Goal: Information Seeking & Learning: Check status

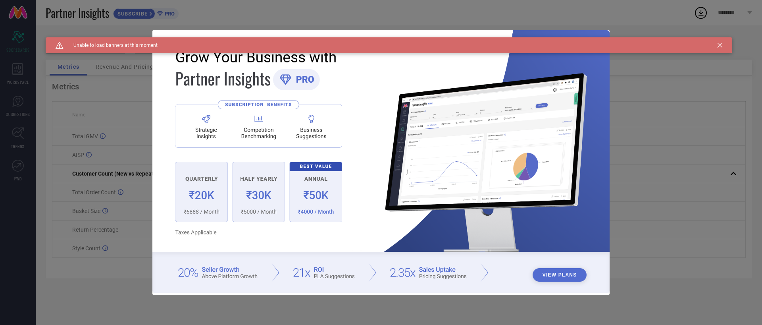
click at [721, 44] on icon at bounding box center [719, 45] width 5 height 5
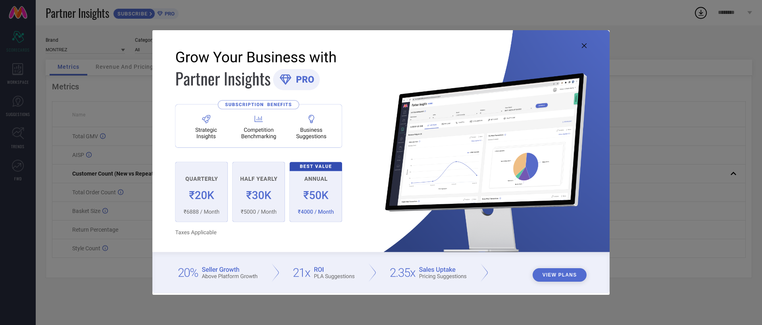
click at [584, 47] on icon at bounding box center [584, 45] width 5 height 5
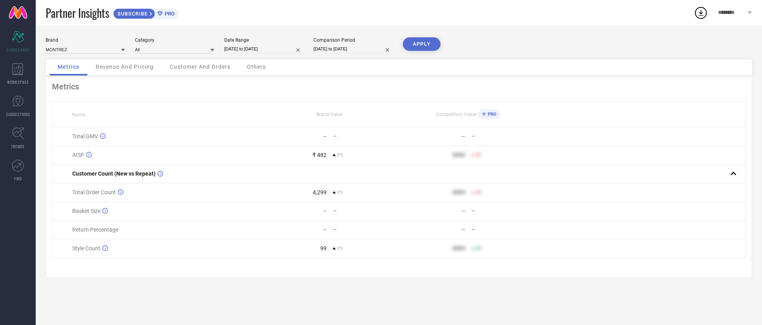
click at [119, 67] on span "Revenue And Pricing" at bounding box center [125, 66] width 58 height 6
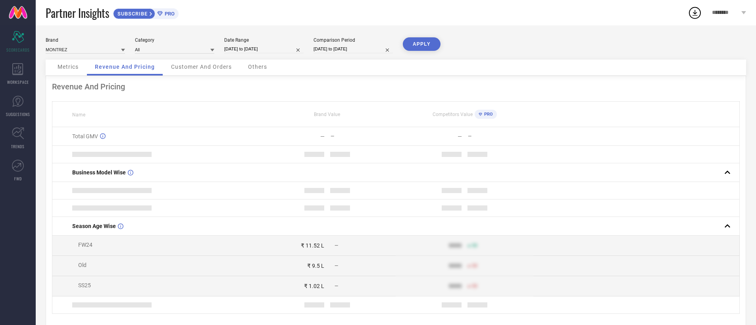
click at [75, 64] on span "Metrics" at bounding box center [68, 66] width 21 height 6
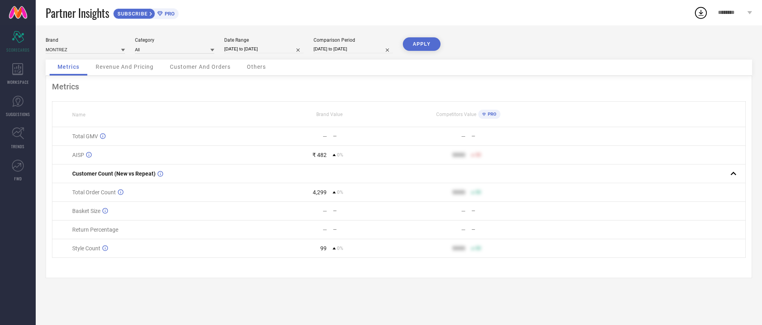
select select "6"
select select "2025"
select select "7"
select select "2025"
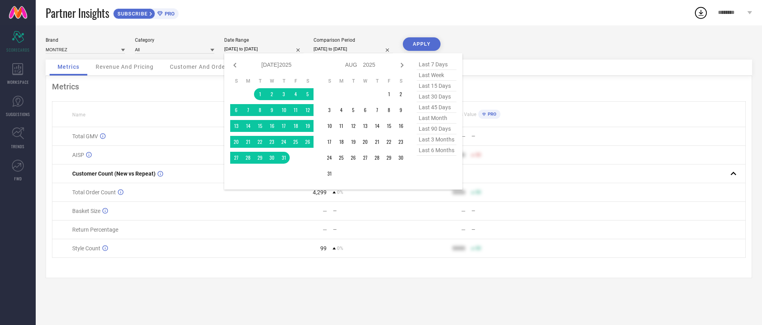
click at [242, 45] on input "[DATE] to [DATE]" at bounding box center [263, 49] width 79 height 8
click at [390, 94] on td "1" at bounding box center [389, 94] width 12 height 12
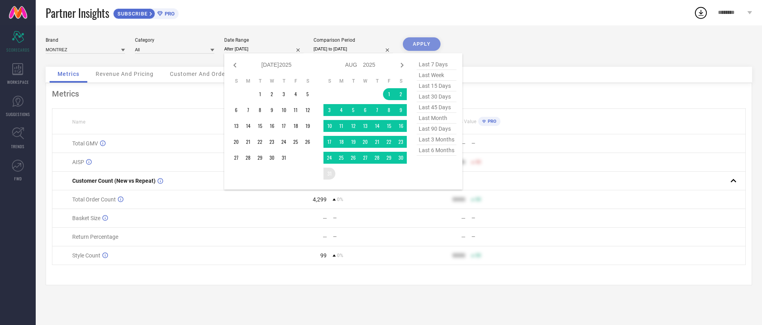
type input "[DATE] to [DATE]"
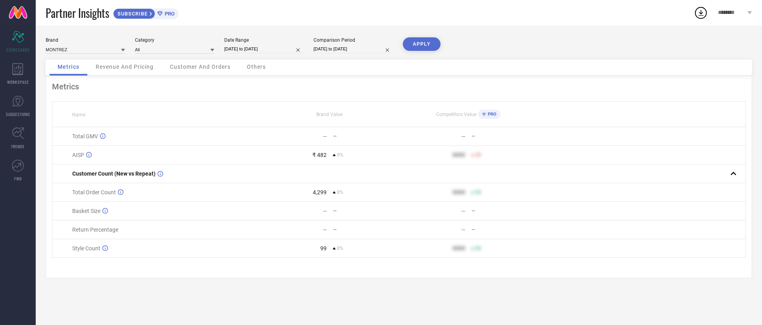
click at [341, 50] on input "[DATE] to [DATE]" at bounding box center [352, 49] width 79 height 8
select select "6"
select select "2025"
select select "7"
select select "2025"
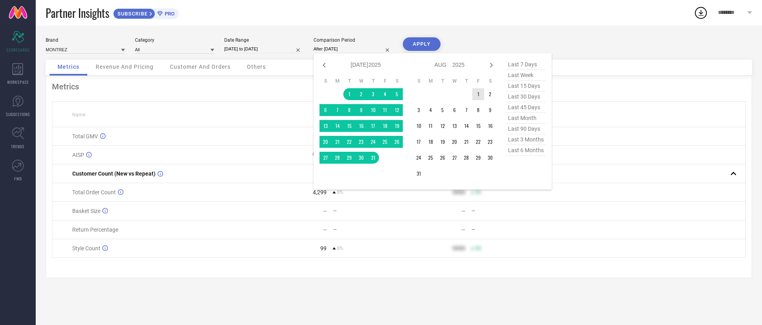
click at [472, 93] on td "1" at bounding box center [478, 94] width 12 height 12
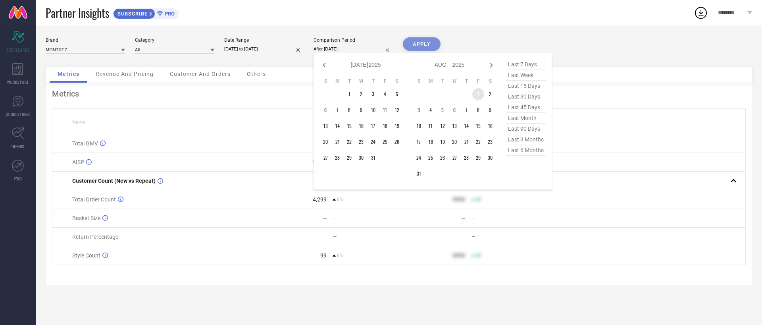
type input "[DATE] to [DATE]"
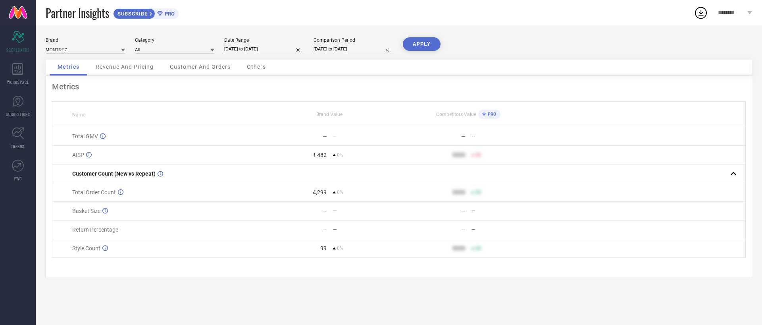
click at [341, 52] on input "[DATE] to [DATE]" at bounding box center [352, 49] width 79 height 8
select select "7"
select select "2025"
select select "8"
select select "2025"
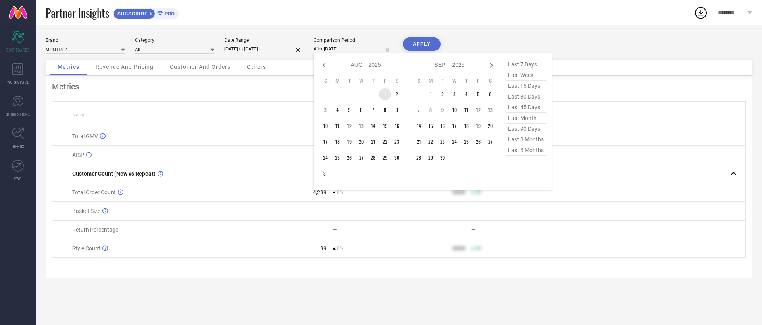
click at [386, 94] on td "1" at bounding box center [385, 94] width 12 height 12
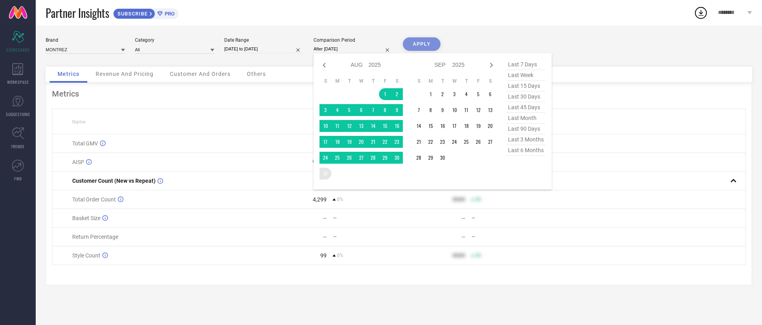
type input "[DATE] to [DATE]"
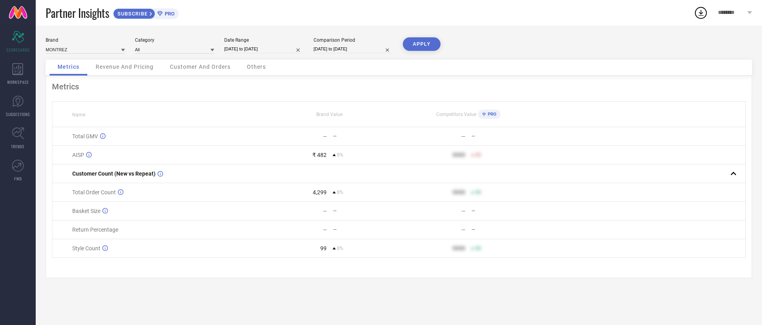
click at [420, 40] on button "APPLY" at bounding box center [422, 43] width 38 height 13
click at [127, 66] on span "Revenue And Pricing" at bounding box center [125, 66] width 58 height 6
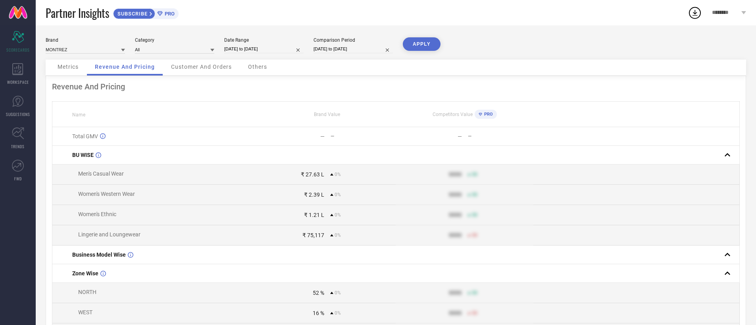
click at [269, 47] on input "[DATE] to [DATE]" at bounding box center [263, 49] width 79 height 8
select select "7"
select select "2025"
select select "8"
select select "2025"
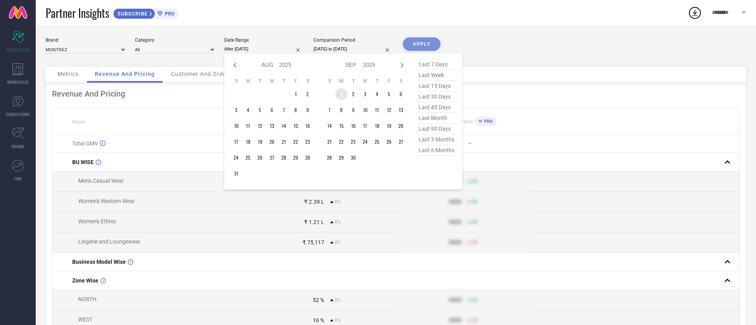
click at [343, 95] on td "1" at bounding box center [341, 94] width 12 height 12
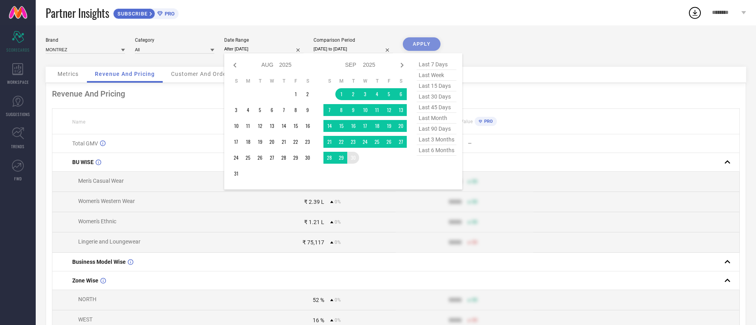
type input "[DATE] to [DATE]"
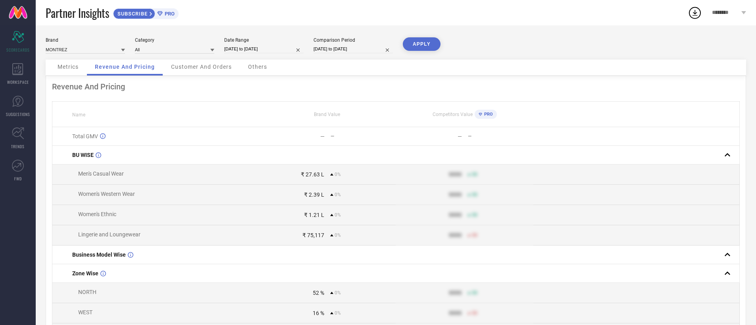
click at [346, 50] on input "[DATE] to [DATE]" at bounding box center [352, 49] width 79 height 8
select select "7"
select select "2025"
select select "8"
select select "2025"
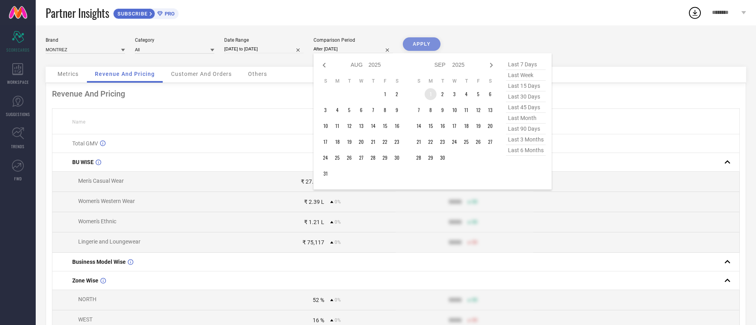
click at [432, 94] on td "1" at bounding box center [431, 94] width 12 height 12
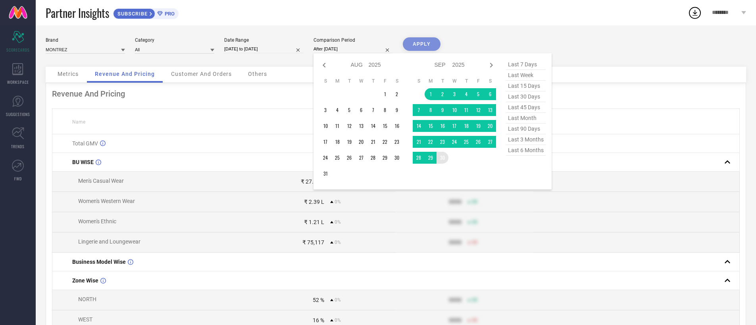
type input "[DATE] to [DATE]"
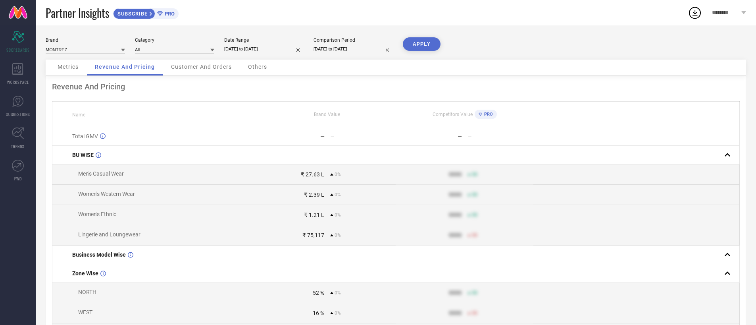
click at [430, 45] on button "APPLY" at bounding box center [422, 43] width 38 height 13
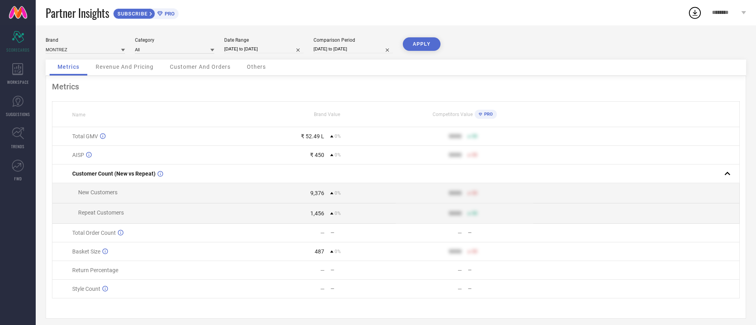
click at [319, 138] on div "₹ 52.49 L" at bounding box center [312, 136] width 23 height 6
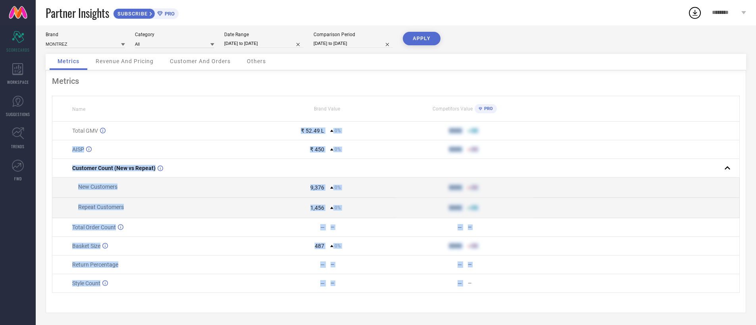
drag, startPoint x: 319, startPoint y: 138, endPoint x: 434, endPoint y: 286, distance: 187.4
click at [427, 287] on tbody "Total GMV ₹ 52.49 L 0% 9999 50 AISP ₹ 450 0% 9999 50 Customer Count (New vs Rep…" at bounding box center [395, 206] width 687 height 171
click at [437, 286] on div "—" at bounding box center [429, 283] width 66 height 6
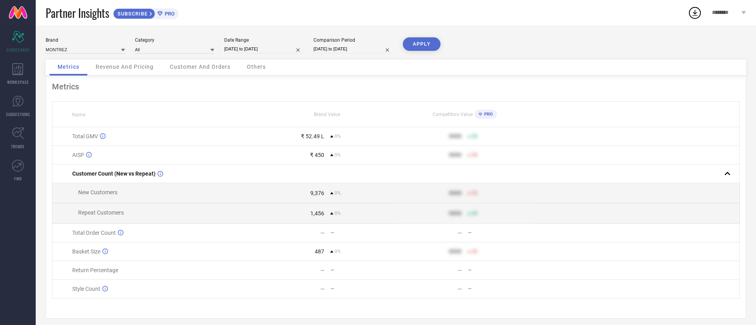
select select "8"
select select "2025"
select select "9"
select select "2025"
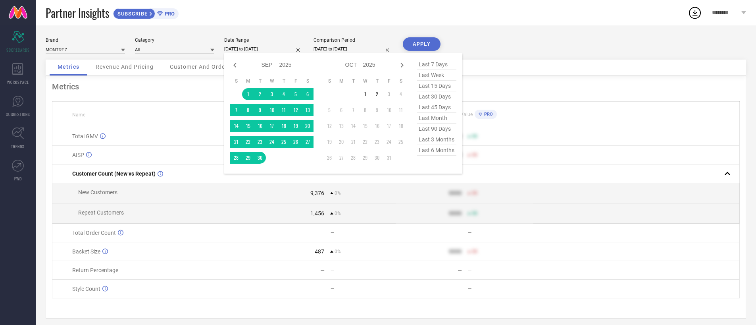
click at [270, 49] on input "[DATE] to [DATE]" at bounding box center [263, 49] width 79 height 8
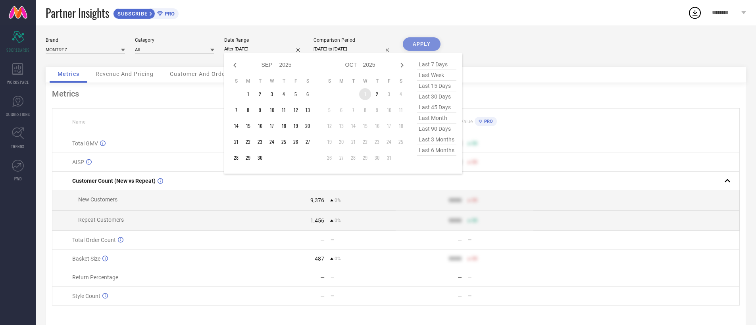
click at [363, 89] on td "1" at bounding box center [365, 94] width 12 height 12
type input "[DATE] to [DATE]"
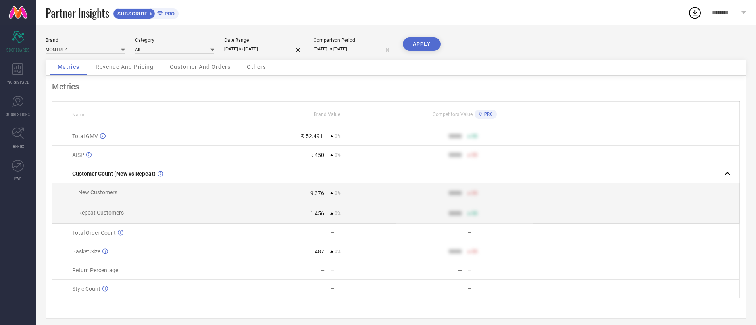
click at [340, 49] on input "[DATE] to [DATE]" at bounding box center [352, 49] width 79 height 8
select select "8"
select select "2025"
select select "9"
select select "2025"
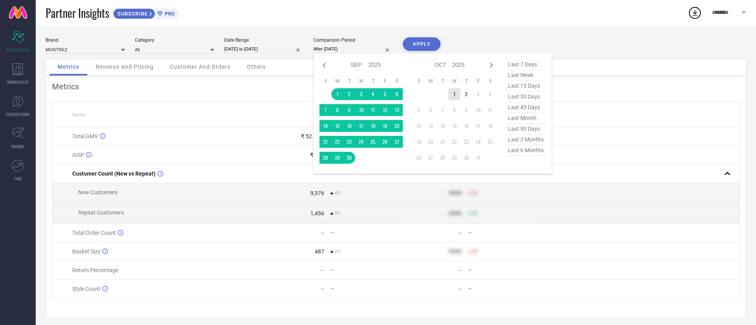
click at [452, 92] on td "1" at bounding box center [454, 94] width 12 height 12
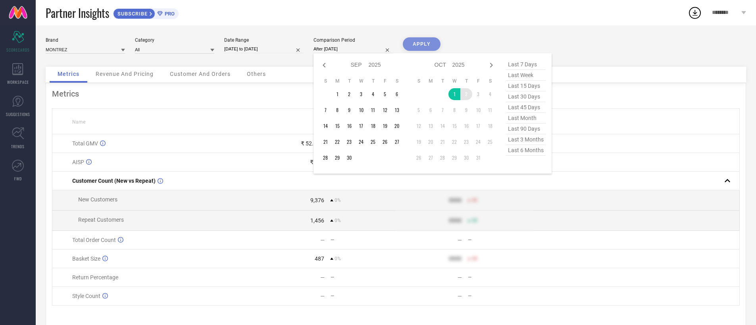
type input "[DATE] to [DATE]"
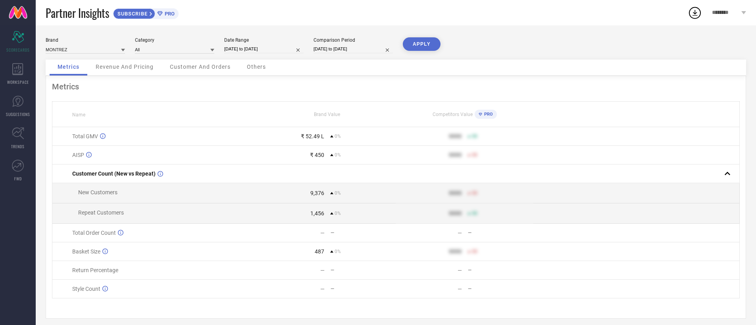
click at [427, 47] on button "APPLY" at bounding box center [422, 43] width 38 height 13
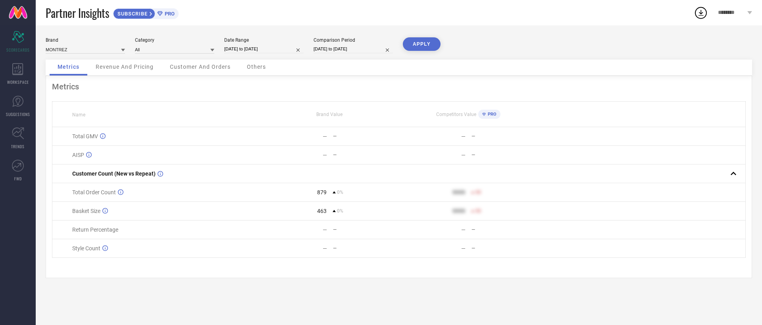
click at [142, 67] on span "Revenue And Pricing" at bounding box center [125, 66] width 58 height 6
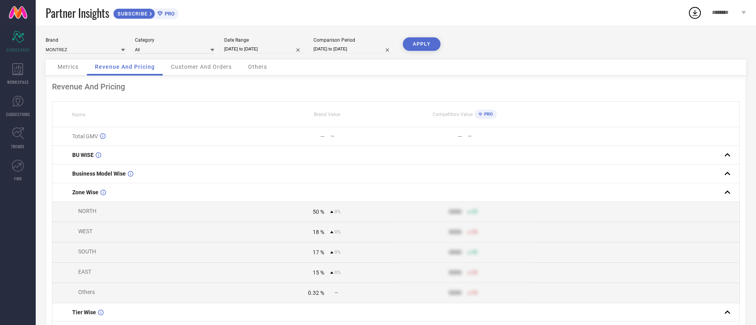
click at [205, 67] on span "Customer And Orders" at bounding box center [201, 66] width 61 height 6
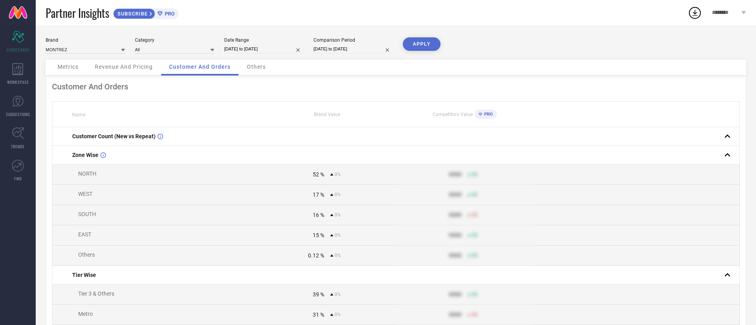
click at [307, 174] on div "52 %" at bounding box center [291, 174] width 65 height 6
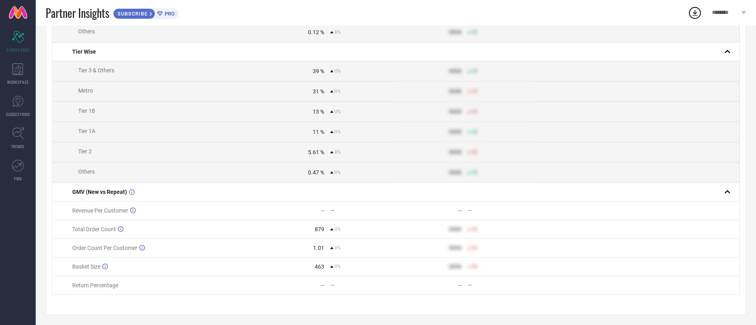
scroll to position [225, 0]
click at [100, 227] on span "Total Order Count" at bounding box center [94, 227] width 44 height 6
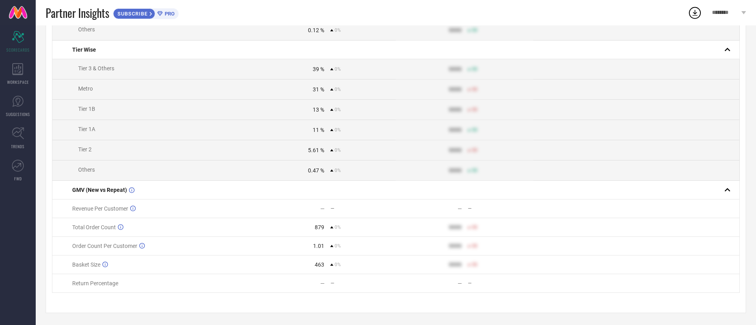
click at [317, 229] on div "879" at bounding box center [320, 227] width 10 height 6
copy div "879"
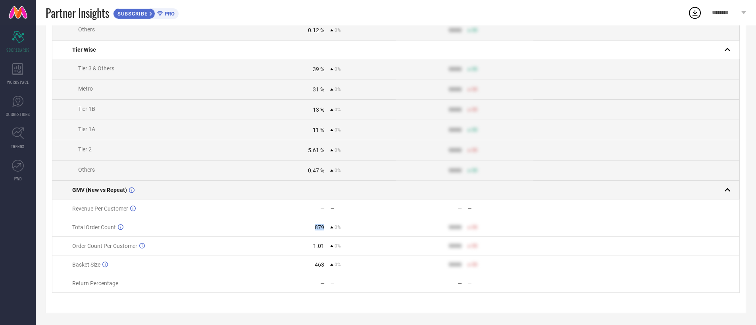
scroll to position [0, 0]
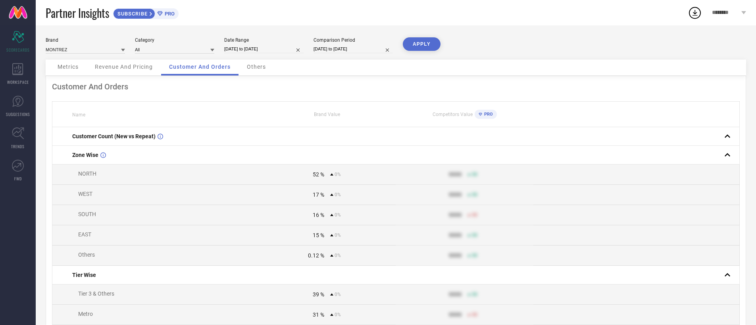
click at [63, 65] on span "Metrics" at bounding box center [68, 66] width 21 height 6
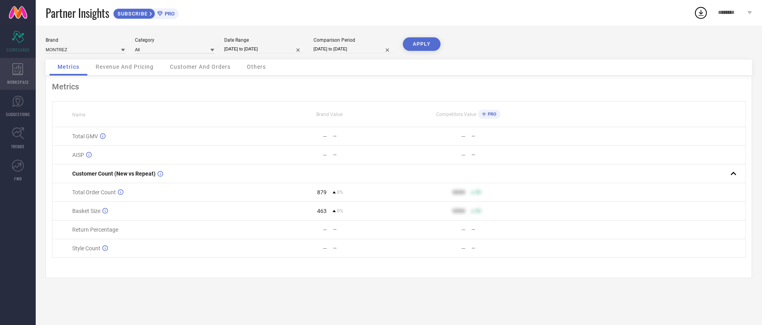
click at [19, 72] on icon at bounding box center [17, 69] width 11 height 12
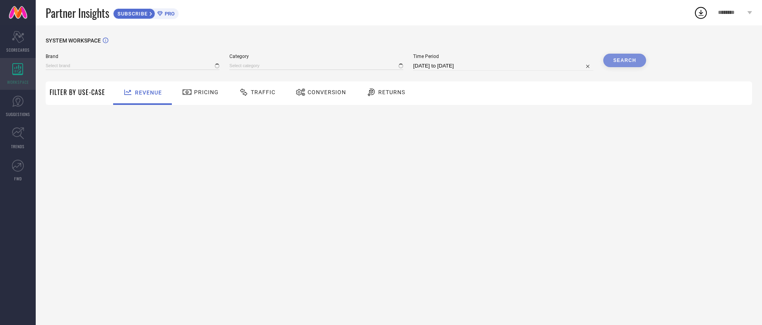
type input "MONTREZ"
type input "All"
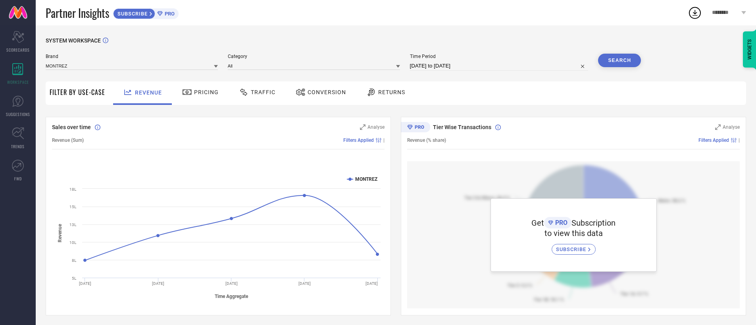
click at [446, 67] on input "[DATE] to [DATE]" at bounding box center [499, 66] width 179 height 10
select select "8"
select select "2025"
select select "9"
select select "2025"
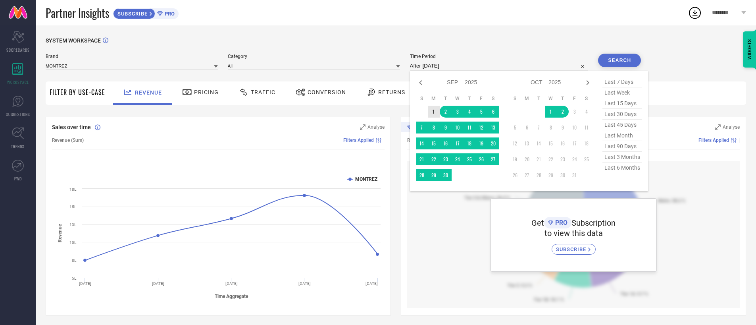
click at [437, 111] on td "1" at bounding box center [434, 112] width 12 height 12
type input "[DATE] to [DATE]"
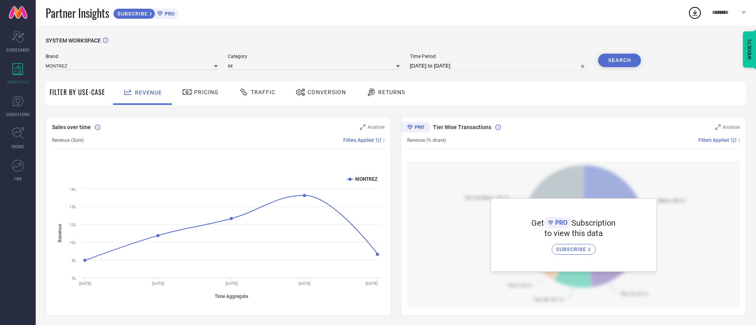
click at [629, 62] on button "Search" at bounding box center [619, 60] width 43 height 13
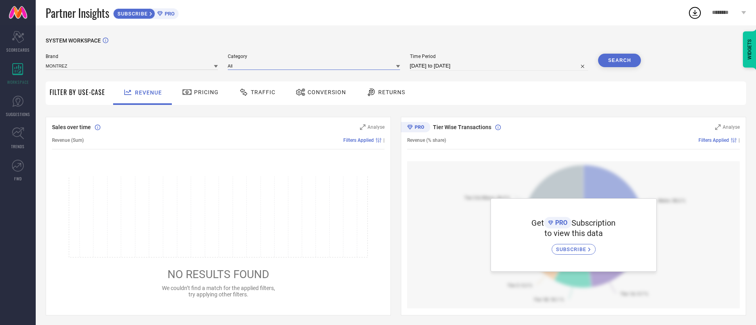
click at [307, 66] on input at bounding box center [314, 65] width 172 height 8
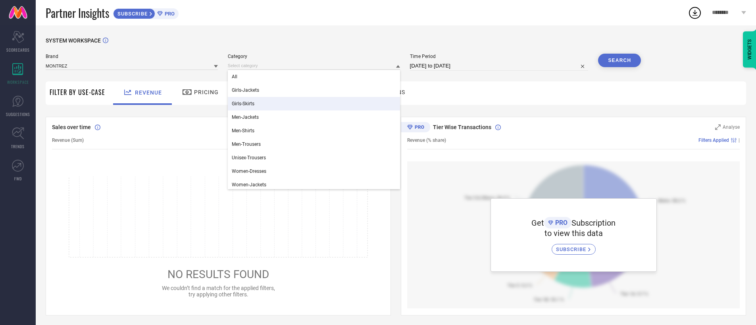
click at [441, 92] on div "Revenue Pricing Traffic Conversion Returns" at bounding box center [427, 92] width 637 height 23
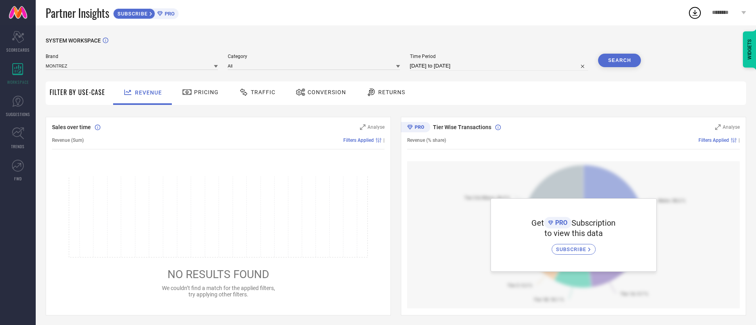
click at [208, 96] on div "Pricing" at bounding box center [200, 91] width 40 height 13
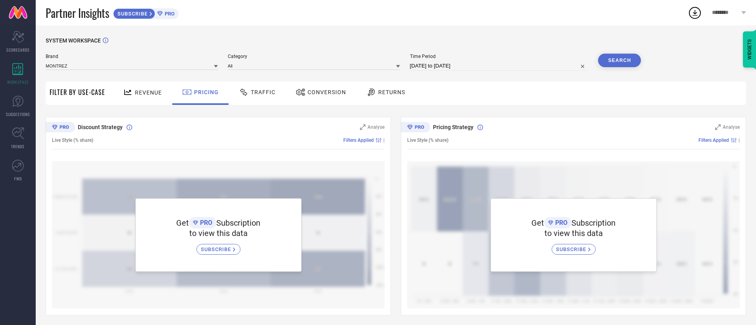
click at [138, 97] on div "Revenue" at bounding box center [142, 92] width 43 height 14
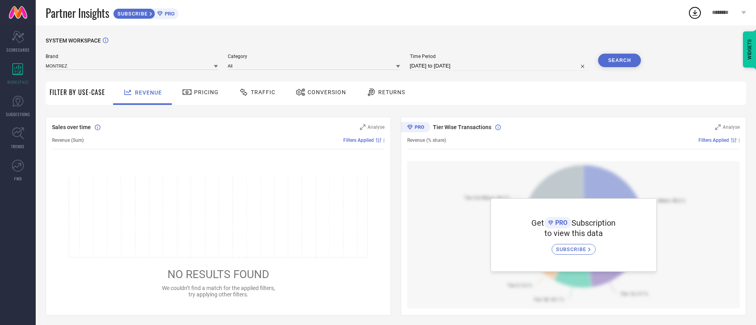
click at [470, 67] on input "[DATE] to [DATE]" at bounding box center [499, 66] width 179 height 10
select select "8"
select select "2025"
select select "9"
select select "2025"
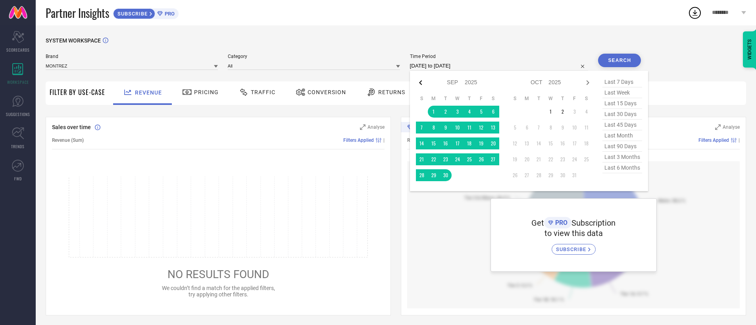
click at [419, 81] on icon at bounding box center [421, 83] width 10 height 10
select select "6"
select select "2025"
select select "7"
select select "2025"
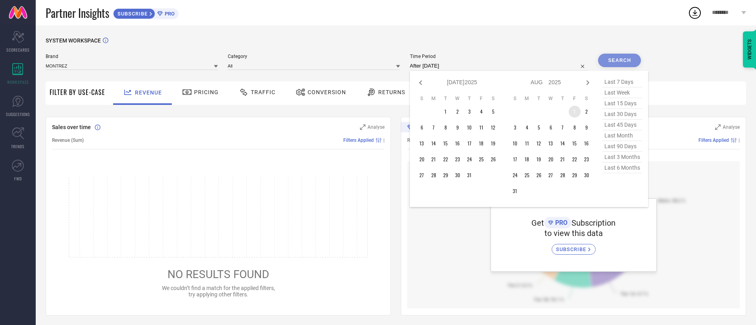
click at [578, 110] on td "1" at bounding box center [575, 112] width 12 height 12
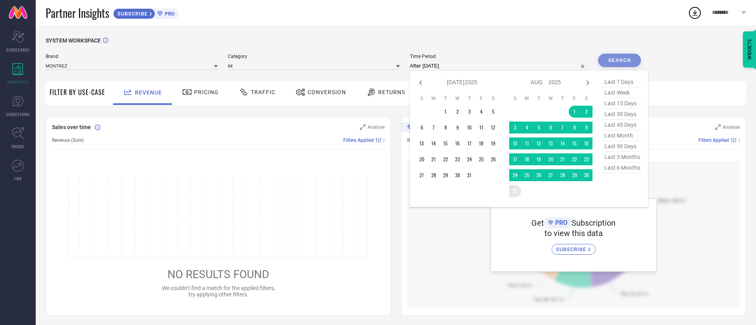
type input "[DATE] to [DATE]"
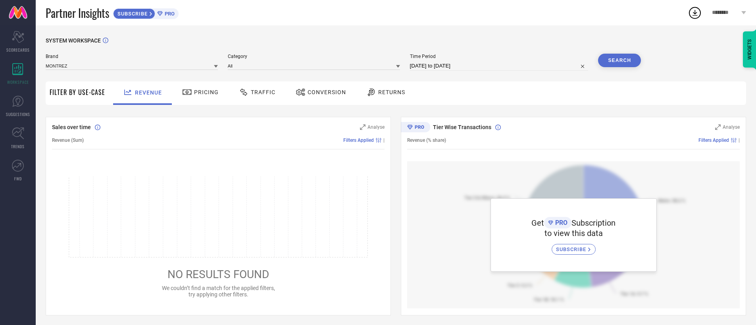
click at [614, 63] on button "Search" at bounding box center [619, 60] width 43 height 13
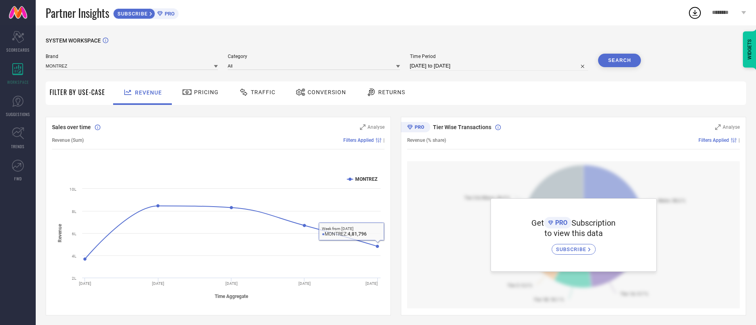
click at [453, 65] on input "[DATE] to [DATE]" at bounding box center [499, 66] width 179 height 10
select select "7"
select select "2025"
select select "8"
select select "2025"
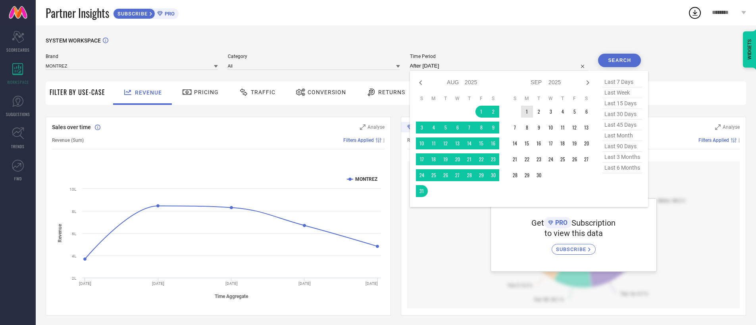
click at [533, 110] on td "1" at bounding box center [527, 112] width 12 height 12
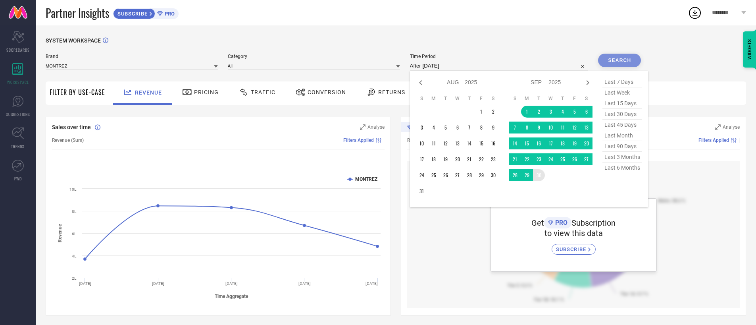
type input "[DATE] to [DATE]"
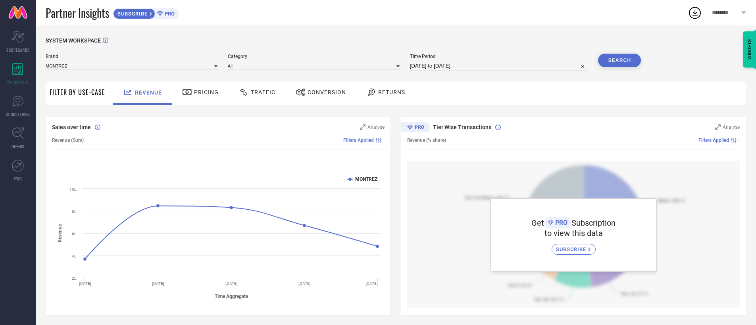
click at [603, 59] on button "Search" at bounding box center [619, 60] width 43 height 13
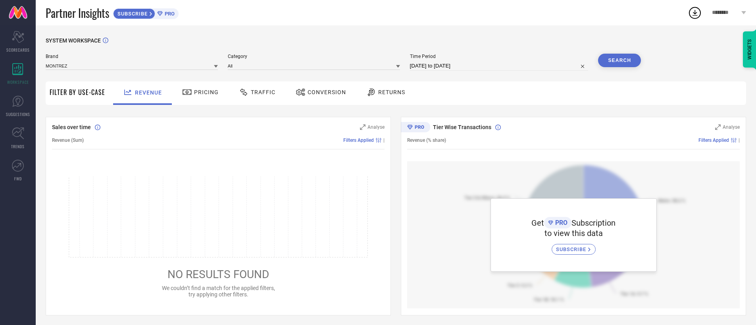
click at [199, 96] on div "Pricing" at bounding box center [200, 91] width 40 height 13
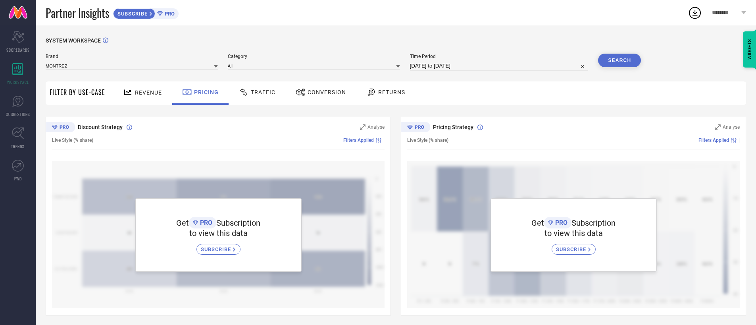
click at [286, 94] on div "Conversion" at bounding box center [321, 92] width 70 height 23
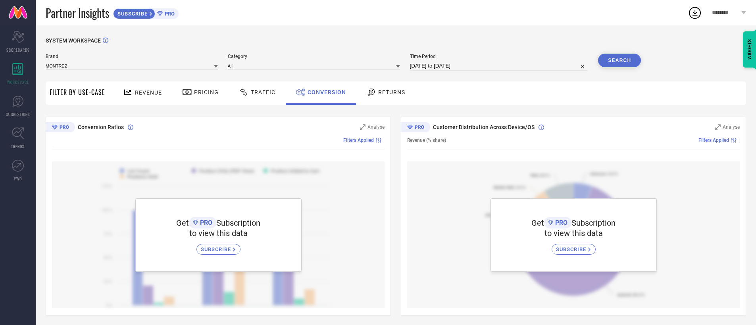
click at [370, 93] on icon at bounding box center [371, 92] width 10 height 10
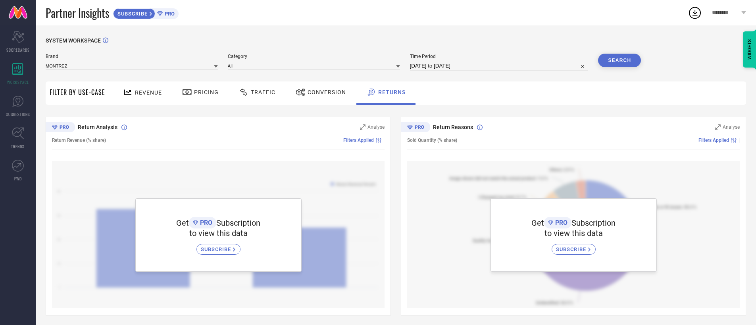
click at [258, 96] on div "Traffic" at bounding box center [257, 91] width 40 height 13
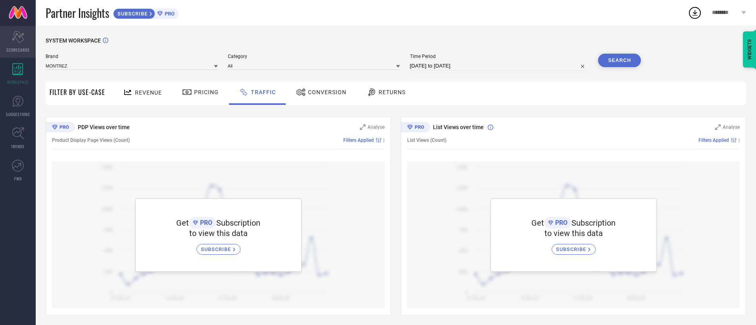
click at [7, 34] on div "Scorecard SCORECARDS" at bounding box center [18, 42] width 36 height 32
